Goal: Information Seeking & Learning: Learn about a topic

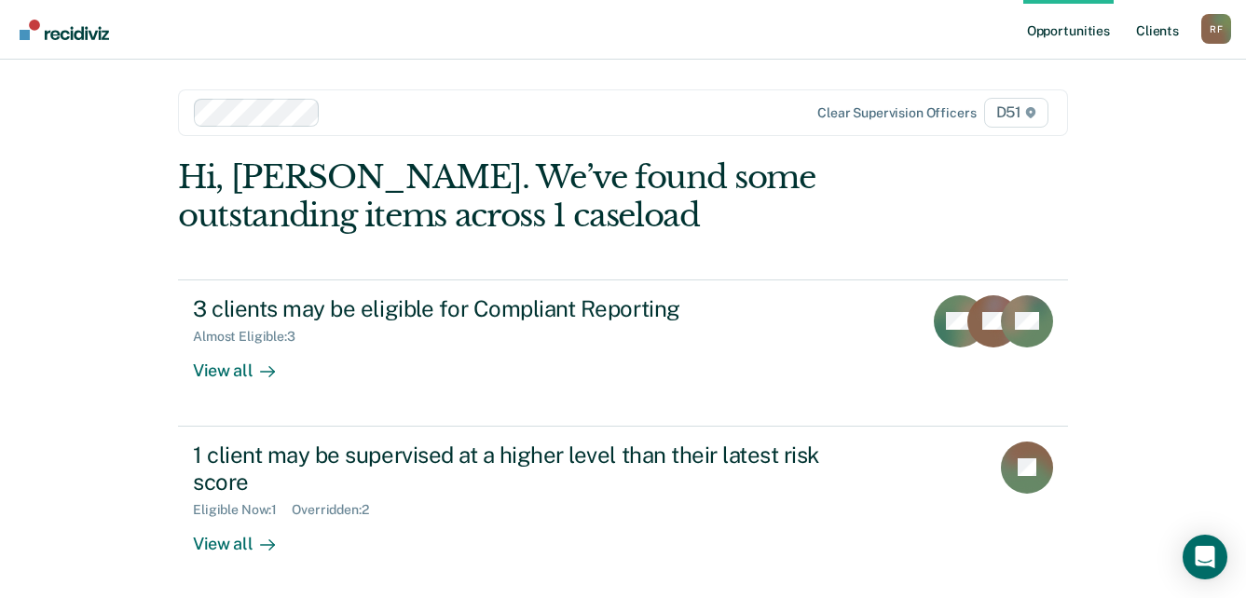
click at [1163, 34] on link "Client s" at bounding box center [1158, 30] width 50 height 60
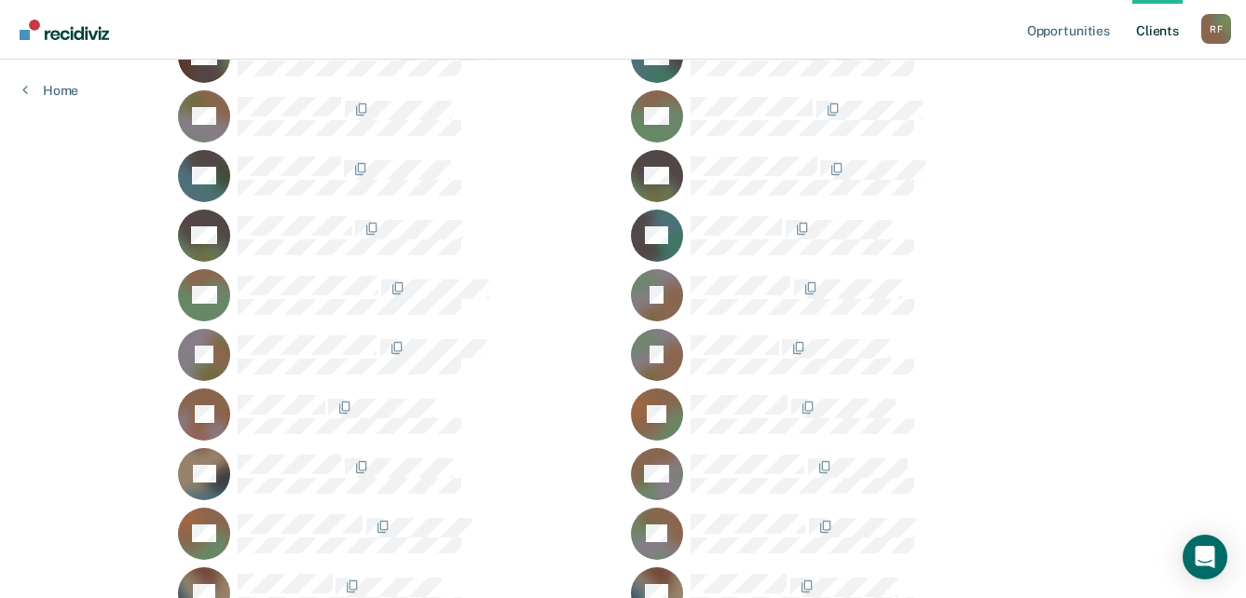
scroll to position [1025, 0]
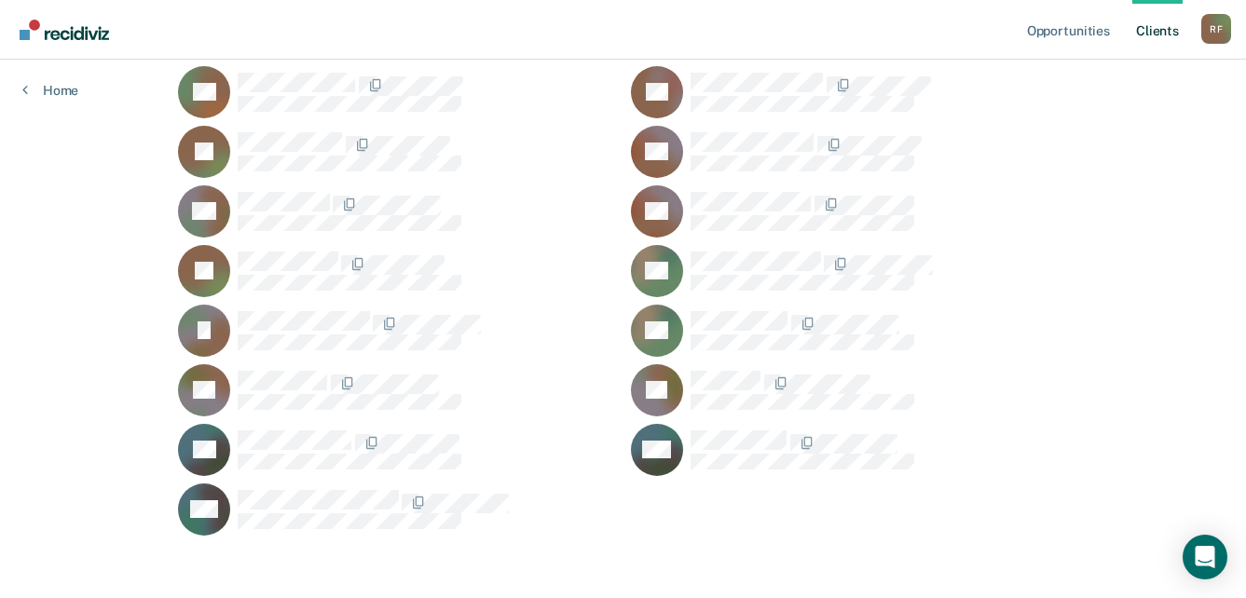
scroll to position [2016, 0]
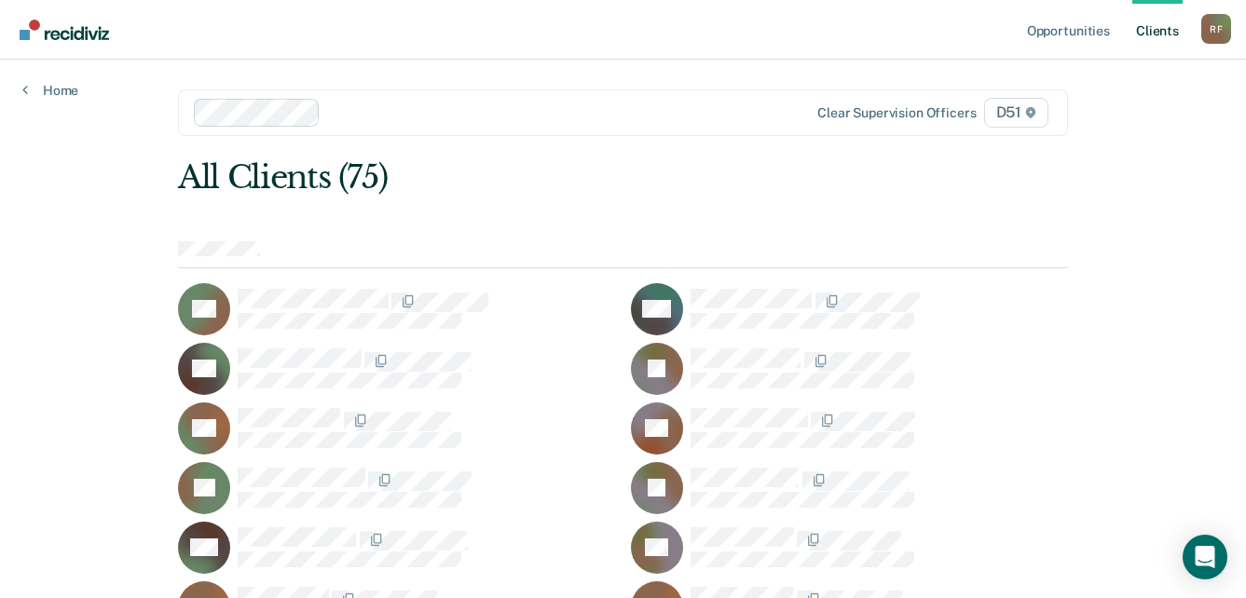
click at [296, 349] on div "DA" at bounding box center [396, 369] width 437 height 52
click at [1219, 28] on div "R F" at bounding box center [1217, 29] width 30 height 30
click at [1115, 123] on link "Log Out" at bounding box center [1141, 123] width 150 height 16
